Goal: Contribute content: Contribute content

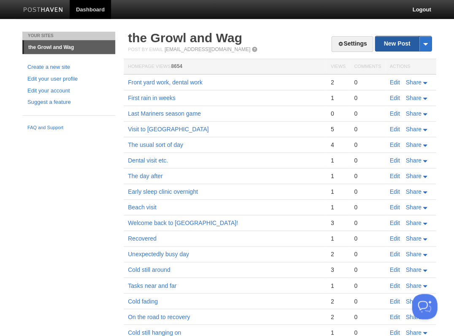
click at [385, 44] on link "New Post" at bounding box center [403, 43] width 56 height 15
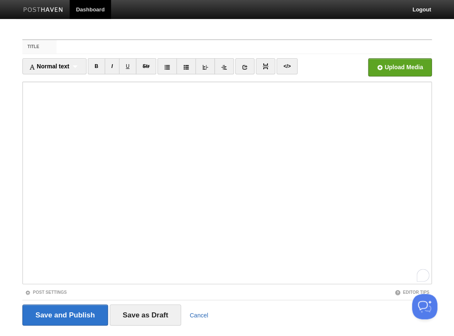
click at [198, 314] on link "Cancel" at bounding box center [199, 315] width 19 height 7
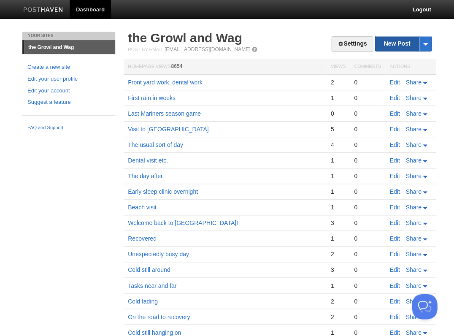
click at [402, 40] on link "New Post" at bounding box center [403, 43] width 56 height 15
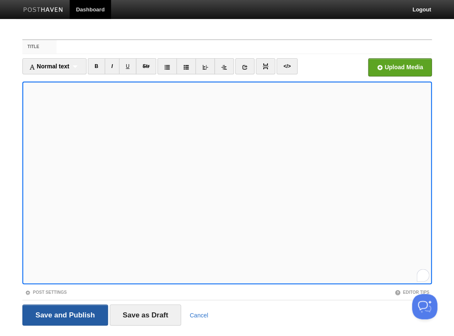
click at [64, 314] on input "Save and Publish" at bounding box center [65, 314] width 86 height 21
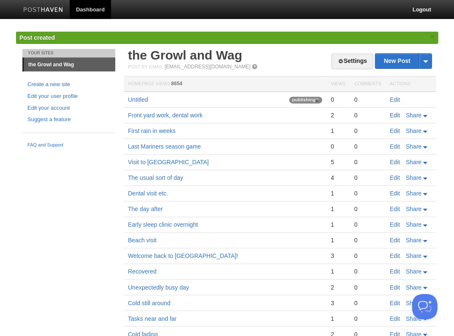
click at [392, 114] on link "Edit" at bounding box center [395, 115] width 10 height 7
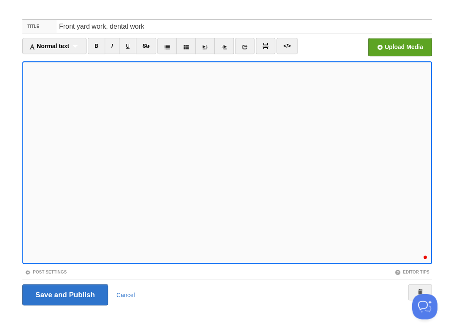
scroll to position [540, 0]
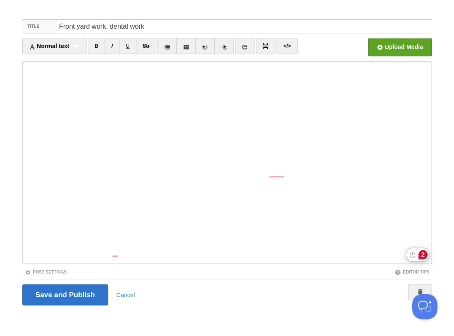
click at [422, 254] on div "2" at bounding box center [422, 254] width 9 height 9
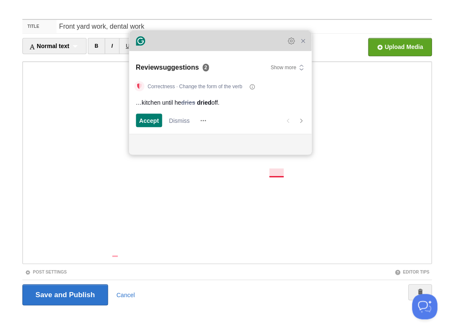
drag, startPoint x: 349, startPoint y: 130, endPoint x: 231, endPoint y: 39, distance: 148.9
click at [231, 39] on div "Grammarly Assistant Review suggestions 2 Show more Correctness · Change the for…" at bounding box center [220, 93] width 182 height 124
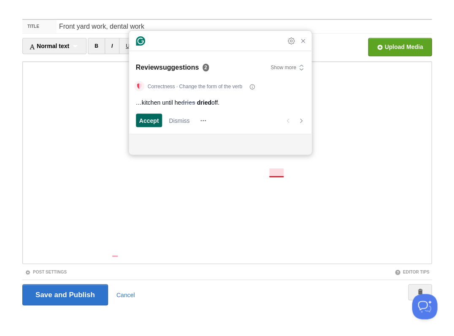
click at [155, 120] on span "Accept" at bounding box center [149, 120] width 20 height 9
click at [149, 121] on span "Accept" at bounding box center [149, 120] width 20 height 9
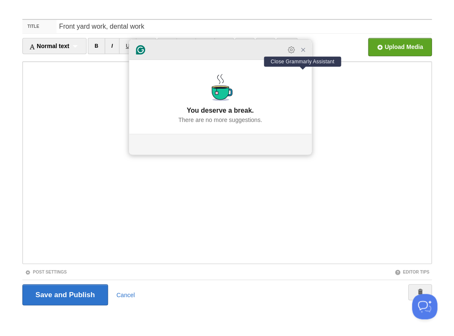
click at [305, 53] on icon "Close Grammarly Assistant" at bounding box center [303, 49] width 7 height 7
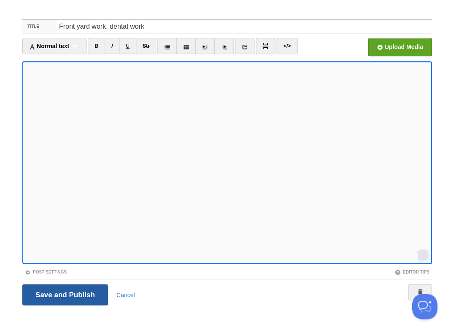
click at [64, 294] on input "Save and Publish" at bounding box center [65, 294] width 86 height 21
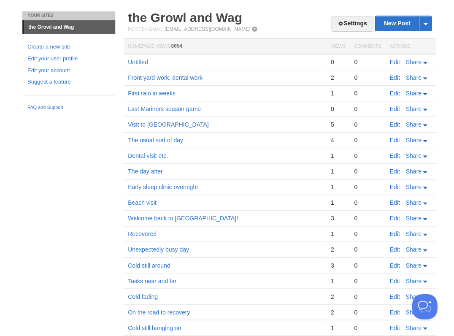
scroll to position [19, 0]
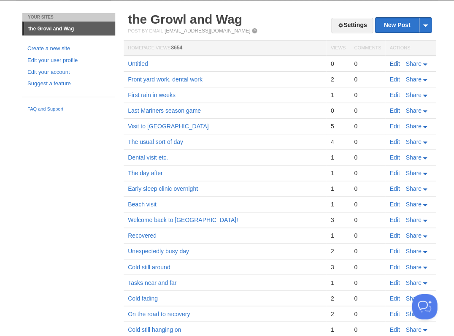
click at [395, 62] on link "Edit" at bounding box center [395, 63] width 10 height 7
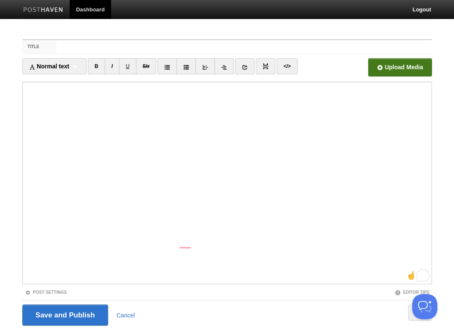
click at [397, 68] on input "file" at bounding box center [145, 69] width 639 height 43
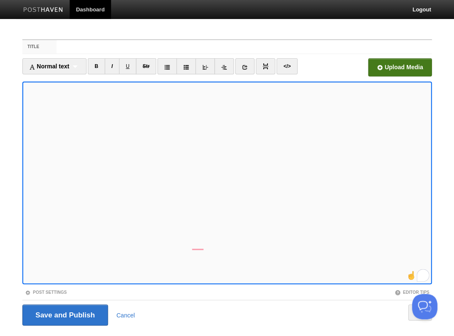
scroll to position [20, 0]
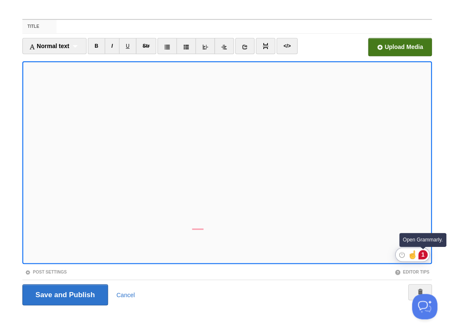
click at [425, 253] on div "1" at bounding box center [422, 254] width 9 height 9
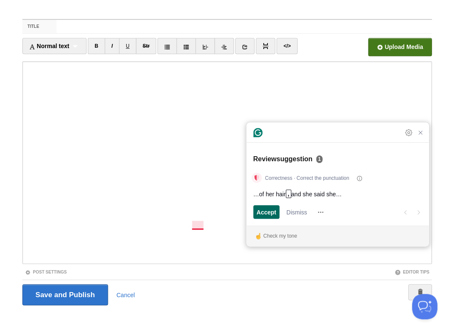
click at [262, 218] on div "Accept" at bounding box center [267, 212] width 20 height 14
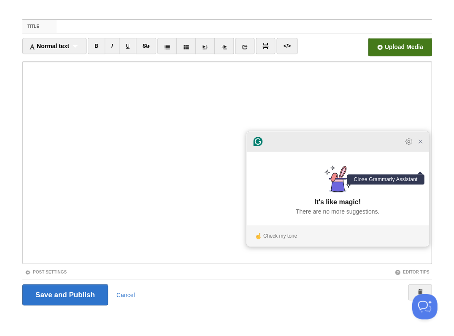
click at [421, 143] on icon "Close Grammarly Assistant" at bounding box center [420, 141] width 3 height 3
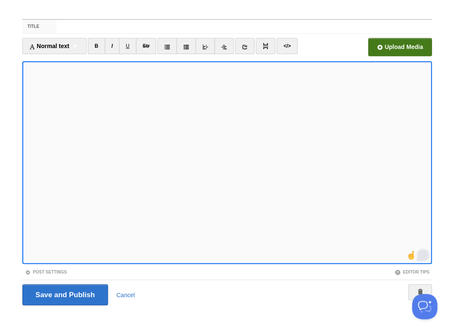
scroll to position [21, 0]
click at [64, 294] on input "Save and Publish" at bounding box center [65, 294] width 86 height 21
